Goal: Task Accomplishment & Management: Manage account settings

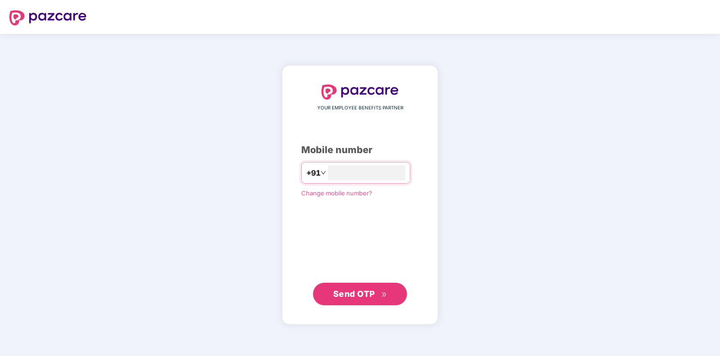
type input "**********"
click at [331, 294] on button "Send OTP" at bounding box center [360, 294] width 94 height 23
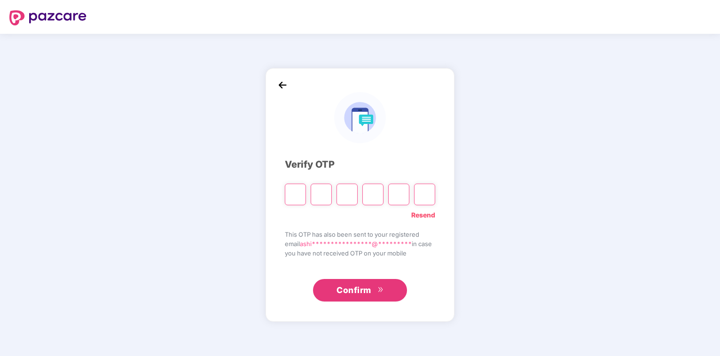
type input "*"
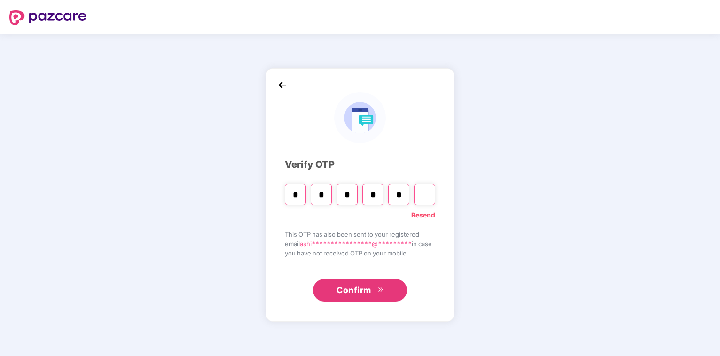
type input "*"
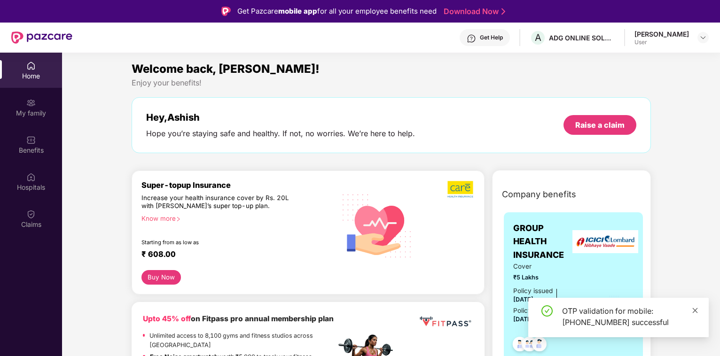
click at [697, 310] on icon "close" at bounding box center [695, 311] width 7 height 7
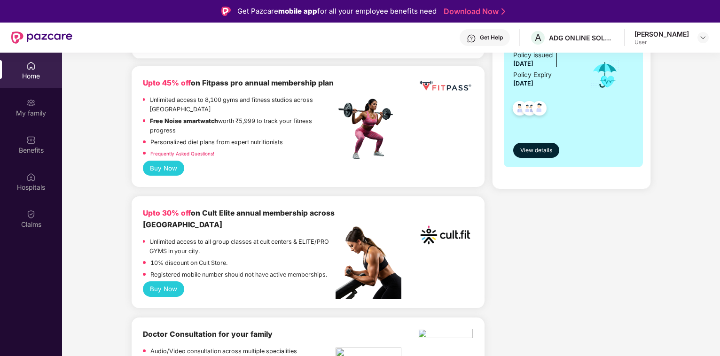
scroll to position [192, 0]
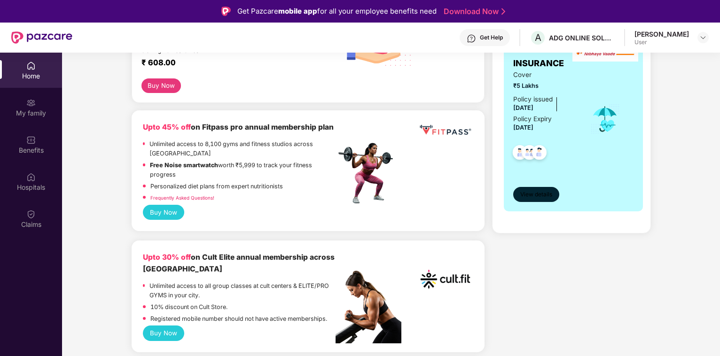
click at [530, 195] on span "View details" at bounding box center [537, 194] width 32 height 9
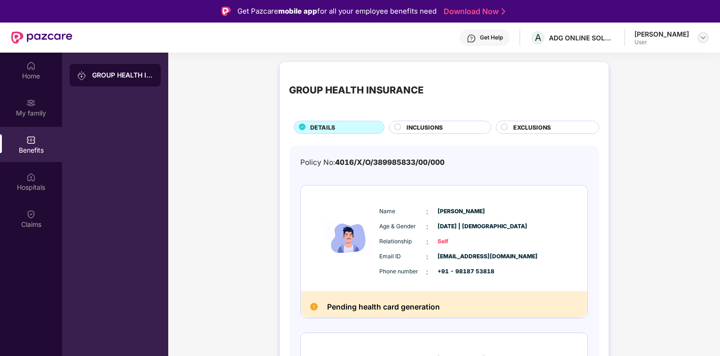
click at [703, 38] on img at bounding box center [704, 38] width 8 height 8
click at [618, 63] on div "Logout" at bounding box center [659, 60] width 122 height 18
